Goal: Transaction & Acquisition: Purchase product/service

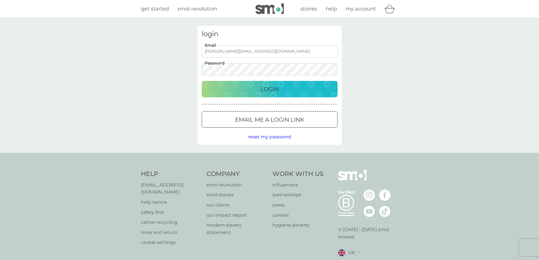
click at [202, 81] on button "Login" at bounding box center [270, 89] width 136 height 16
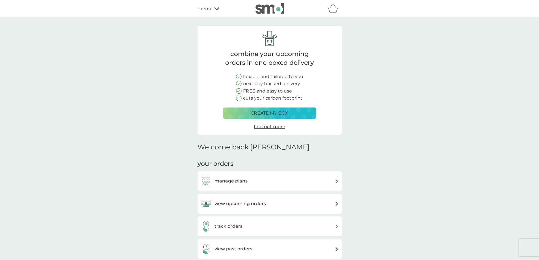
click at [276, 112] on p "create my box" at bounding box center [270, 112] width 38 height 7
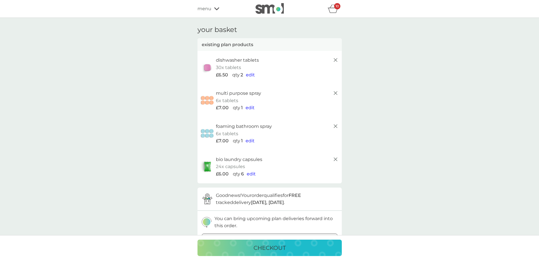
click at [336, 60] on line at bounding box center [334, 59] width 3 height 3
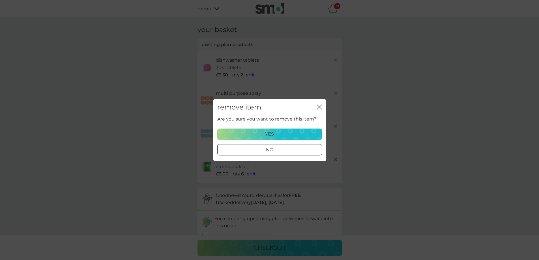
click at [265, 133] on p "yes" at bounding box center [269, 133] width 9 height 7
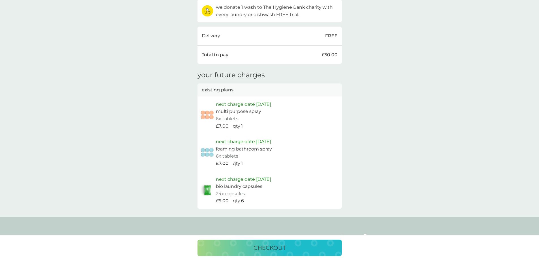
scroll to position [255, 0]
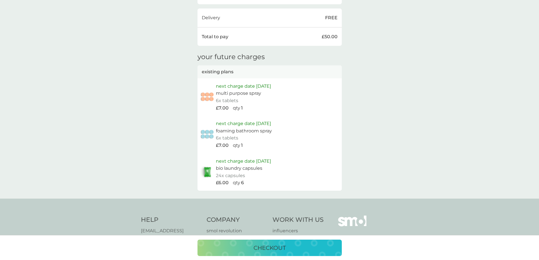
click at [275, 246] on p "checkout" at bounding box center [269, 247] width 32 height 9
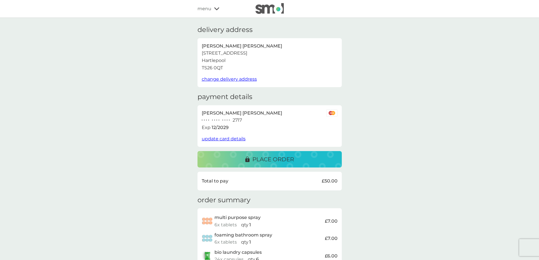
click at [285, 160] on p "place order" at bounding box center [273, 159] width 42 height 9
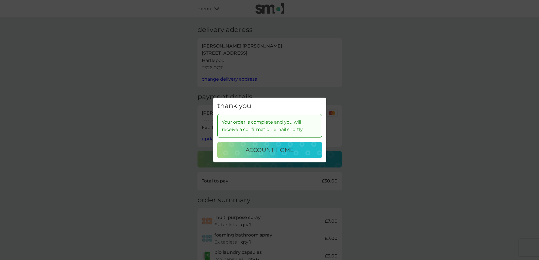
click at [285, 155] on button "account home" at bounding box center [269, 150] width 105 height 16
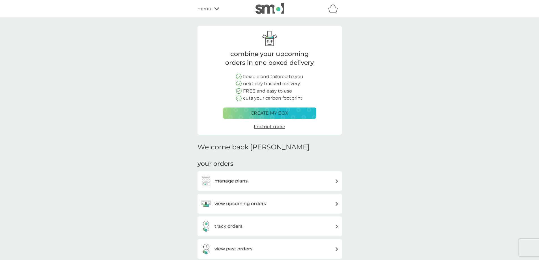
click at [215, 7] on icon at bounding box center [216, 8] width 5 height 3
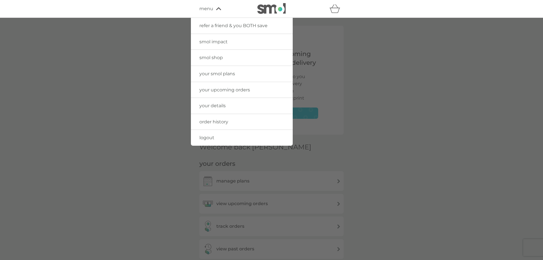
click at [204, 137] on span "logout" at bounding box center [206, 137] width 15 height 5
